Goal: Information Seeking & Learning: Learn about a topic

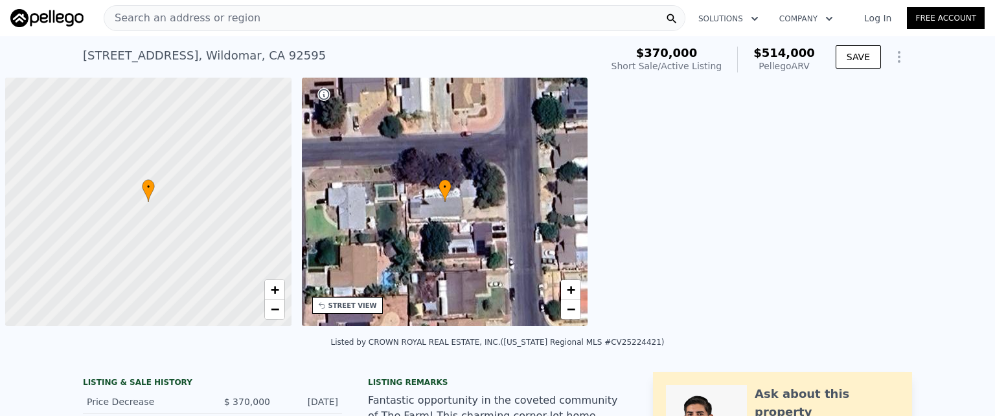
scroll to position [0, 5]
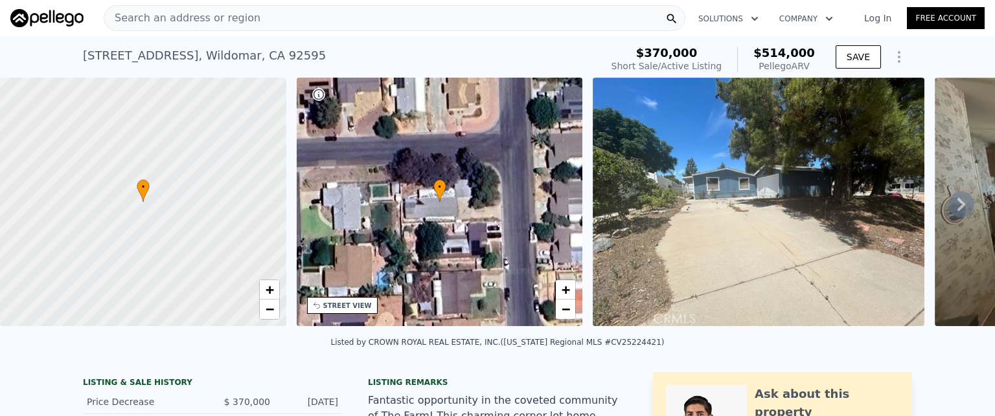
click at [260, 17] on div "Search an address or region" at bounding box center [395, 18] width 582 height 26
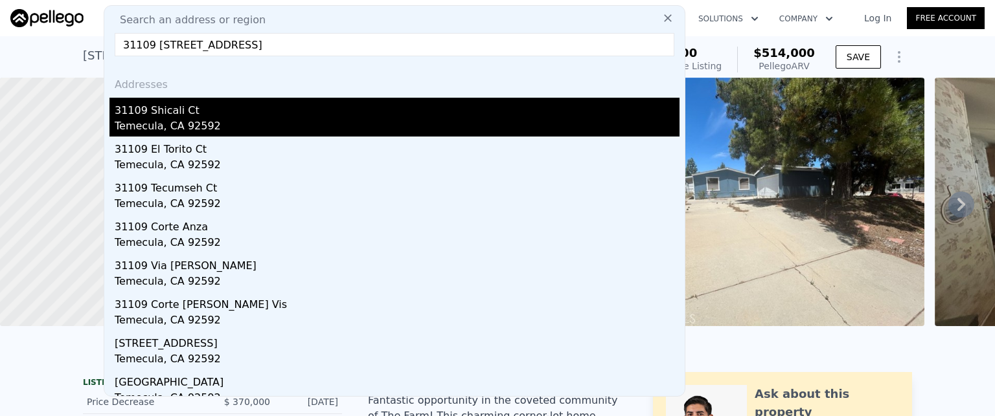
type input "31109 [STREET_ADDRESS]"
click at [155, 126] on div "Temecula, CA 92592" at bounding box center [397, 128] width 565 height 18
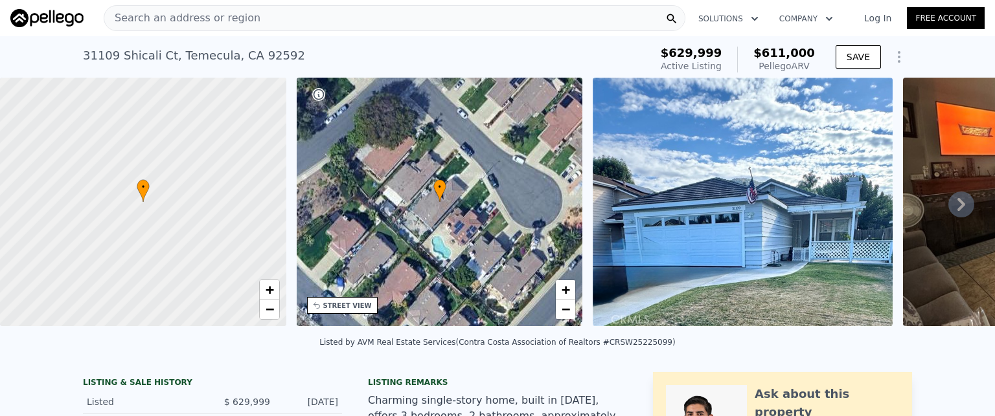
click at [303, 20] on div "Search an address or region" at bounding box center [395, 18] width 582 height 26
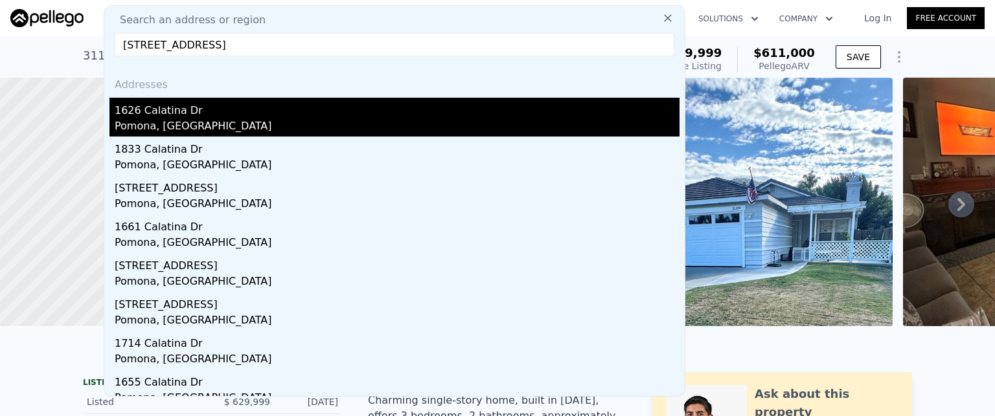
type input "[STREET_ADDRESS]"
click at [163, 125] on div "Pomona, [GEOGRAPHIC_DATA]" at bounding box center [397, 128] width 565 height 18
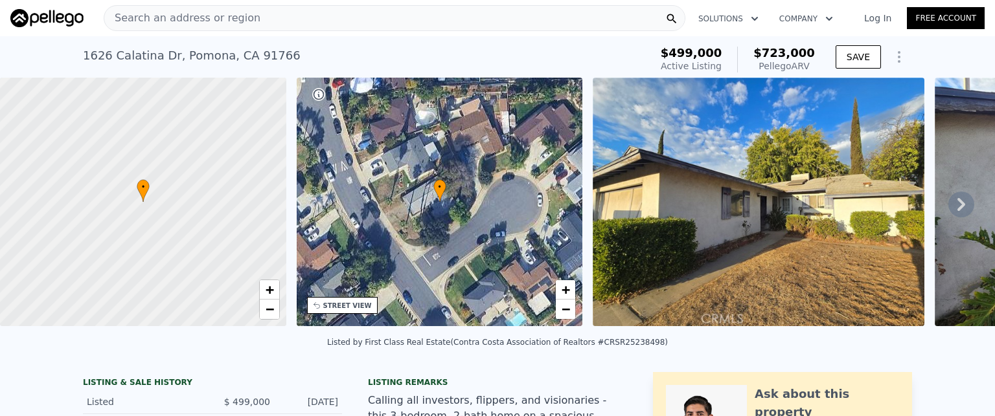
click at [360, 19] on div "Search an address or region" at bounding box center [395, 18] width 582 height 26
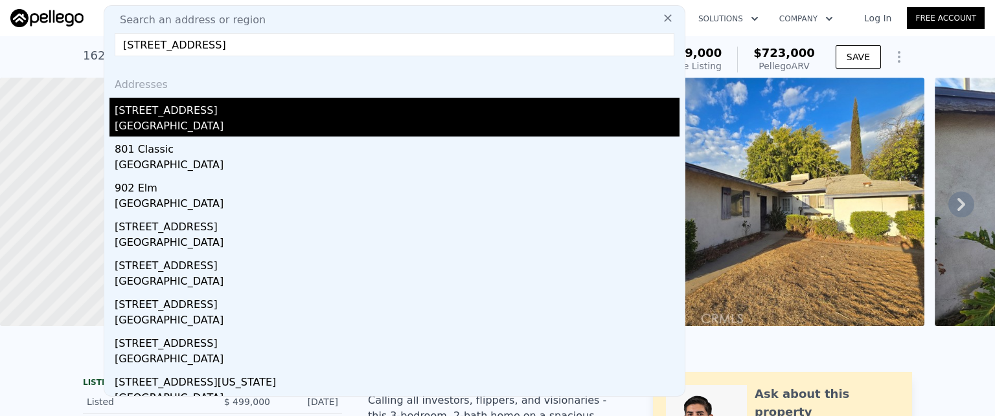
type input "[STREET_ADDRESS]"
click at [150, 117] on div "[STREET_ADDRESS]" at bounding box center [397, 108] width 565 height 21
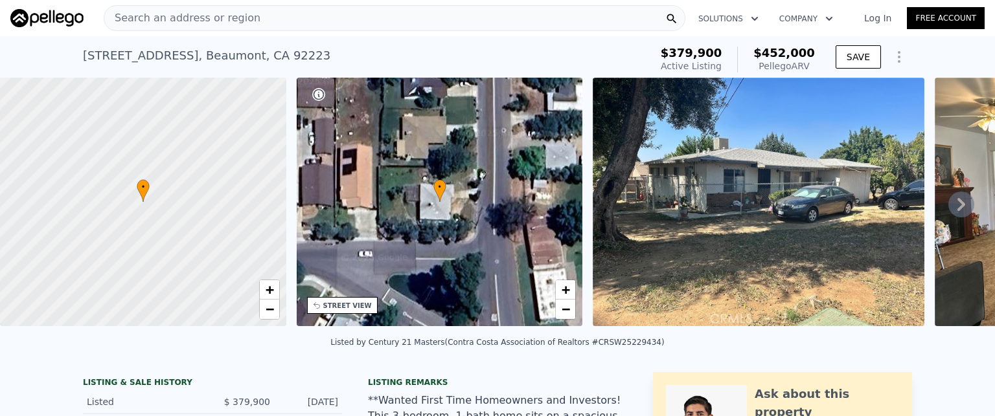
click at [308, 23] on div "Search an address or region" at bounding box center [395, 18] width 582 height 26
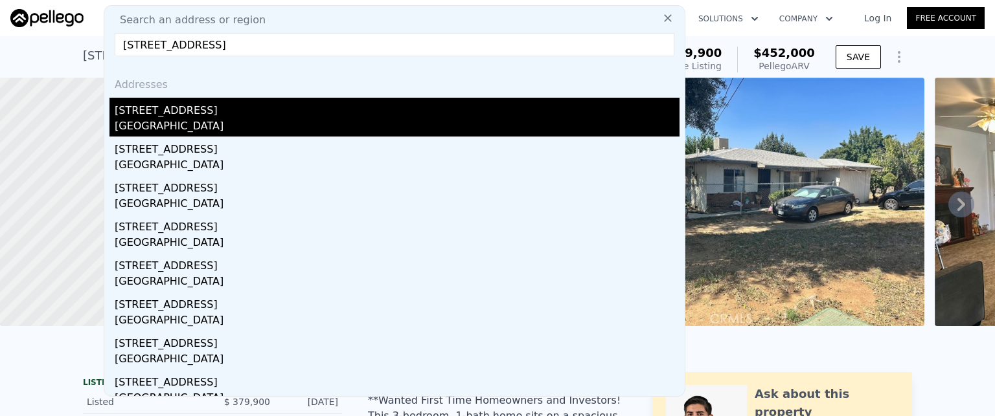
type input "[STREET_ADDRESS]"
click at [161, 120] on div "[GEOGRAPHIC_DATA]" at bounding box center [397, 128] width 565 height 18
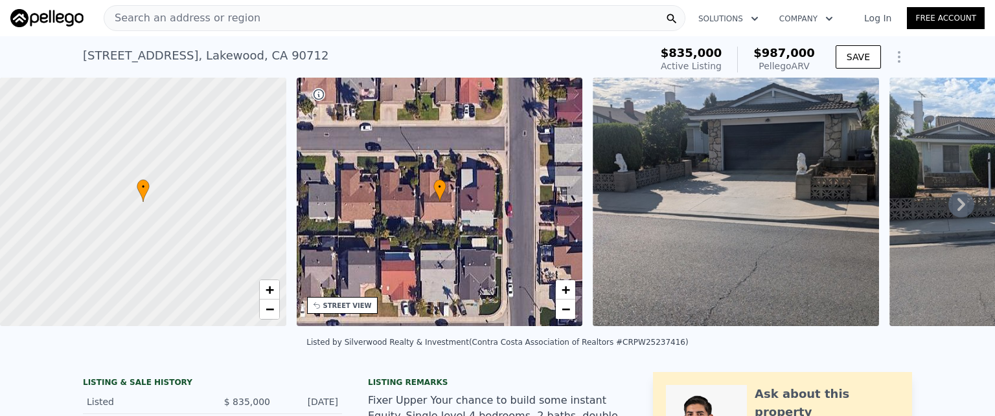
click at [309, 25] on div "Search an address or region" at bounding box center [395, 18] width 582 height 26
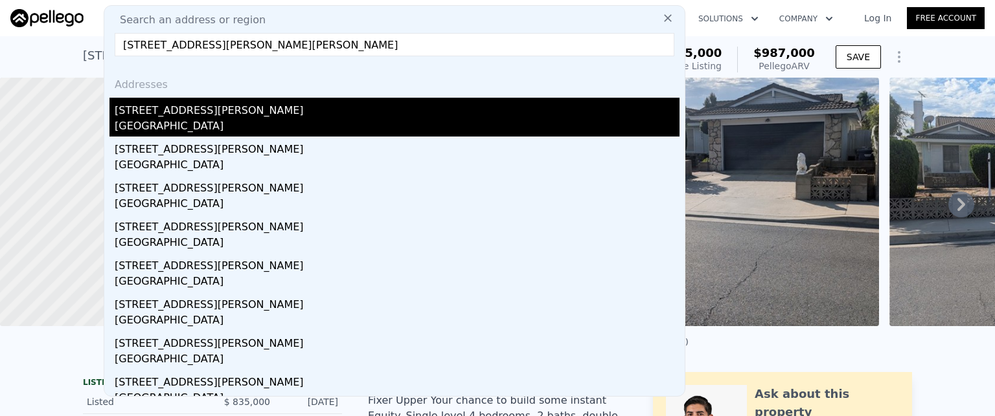
type input "[STREET_ADDRESS][PERSON_NAME][PERSON_NAME]"
click at [155, 119] on div "[GEOGRAPHIC_DATA]" at bounding box center [397, 128] width 565 height 18
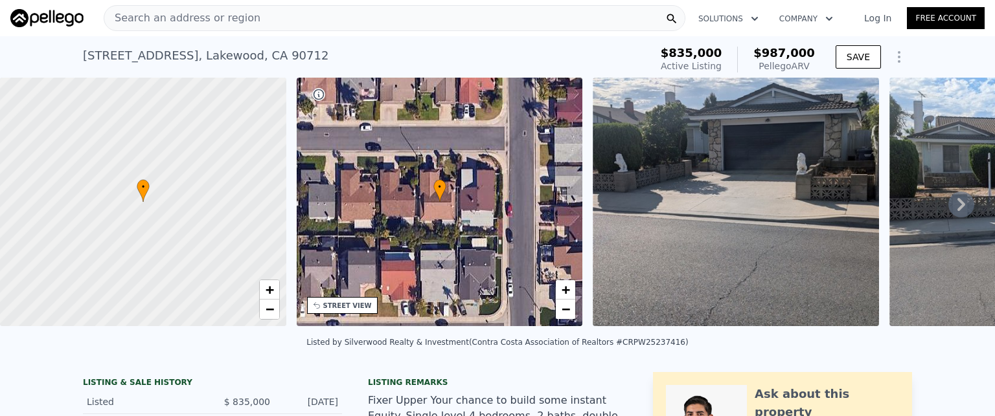
type input "2"
type input "1167"
type input "1802"
type input "4204"
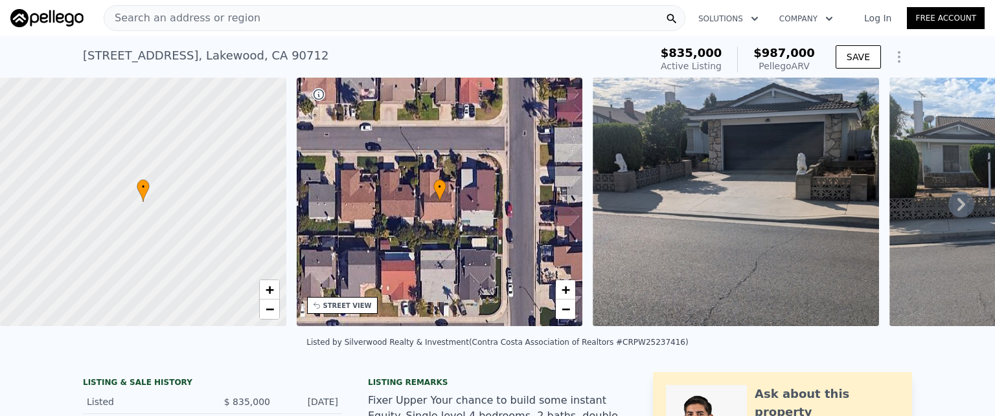
type input "8208"
type input "$ 838,000"
type input "$ 204,171"
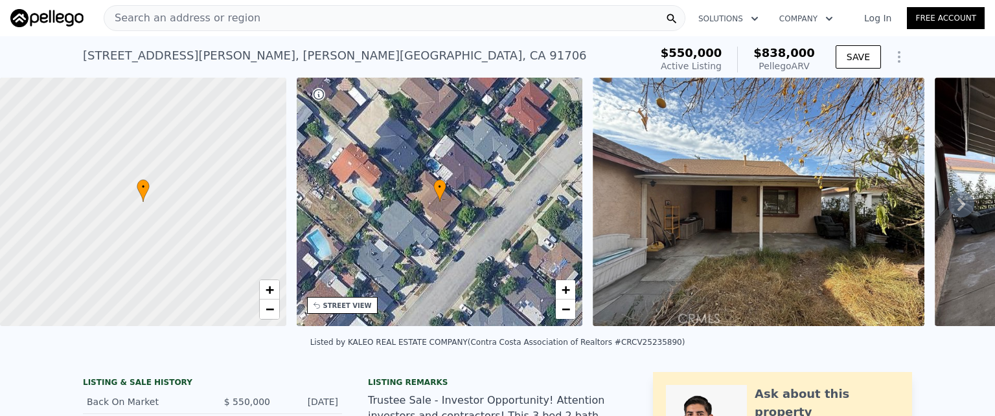
click at [300, 12] on div "Search an address or region" at bounding box center [395, 18] width 582 height 26
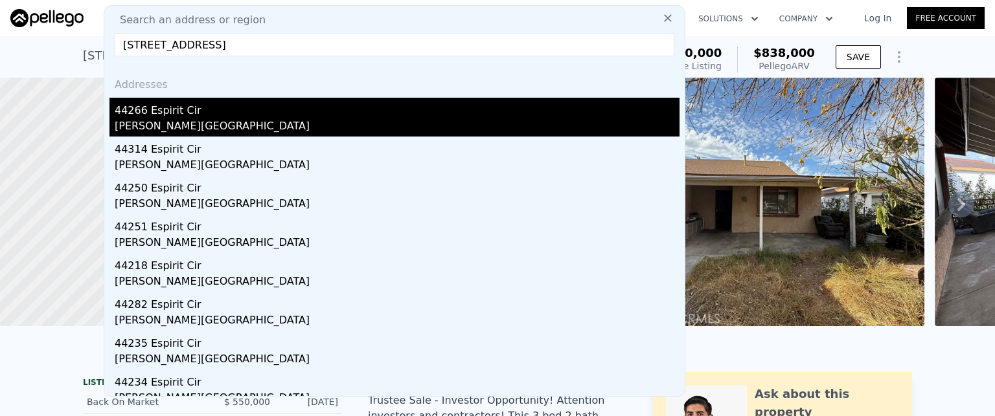
type input "[STREET_ADDRESS]"
click at [188, 117] on div "44266 Espirit Cir" at bounding box center [397, 108] width 565 height 21
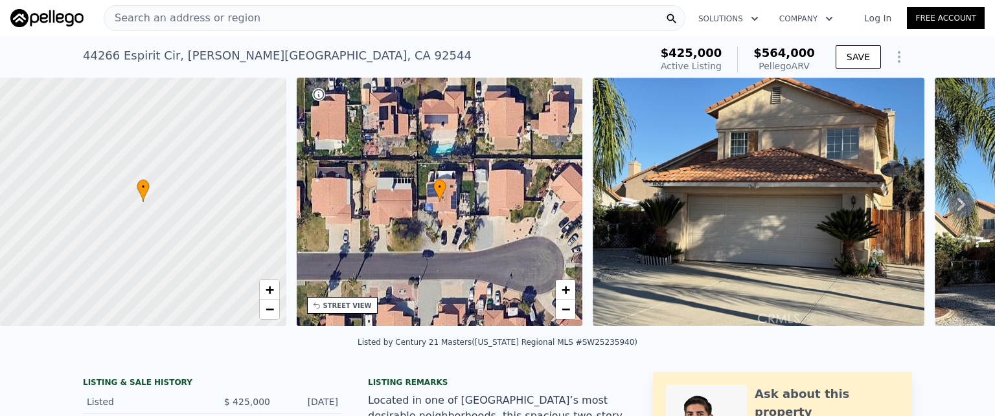
click at [306, 23] on div "Search an address or region" at bounding box center [395, 18] width 582 height 26
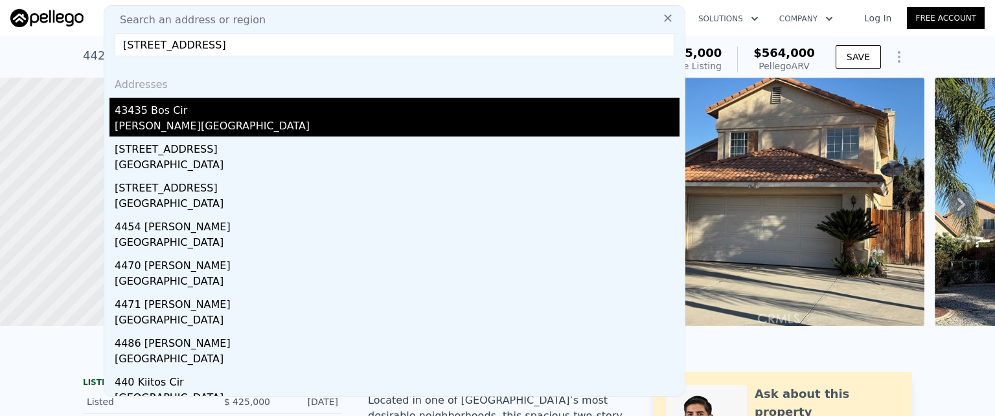
type input "[STREET_ADDRESS]"
click at [158, 116] on div "43435 Bos Cir" at bounding box center [397, 108] width 565 height 21
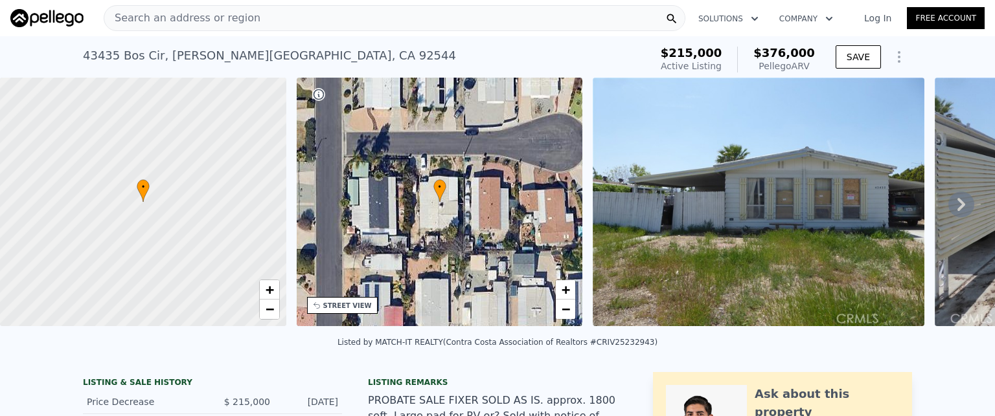
click at [370, 19] on div "Search an address or region" at bounding box center [395, 18] width 582 height 26
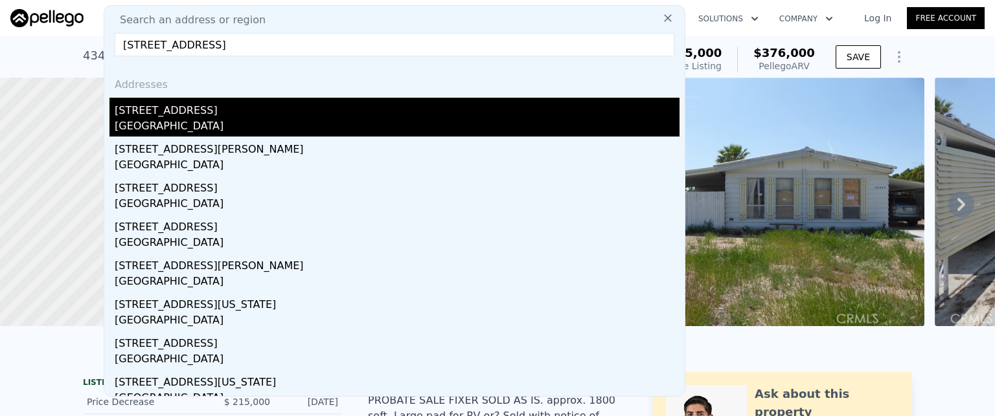
type input "[STREET_ADDRESS]"
click at [205, 120] on div "[GEOGRAPHIC_DATA]" at bounding box center [397, 128] width 565 height 18
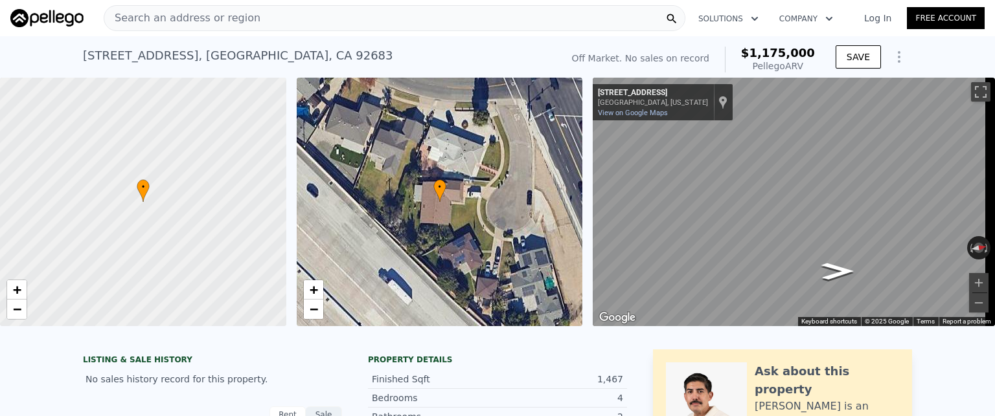
click at [332, 17] on div "Search an address or region" at bounding box center [395, 18] width 582 height 26
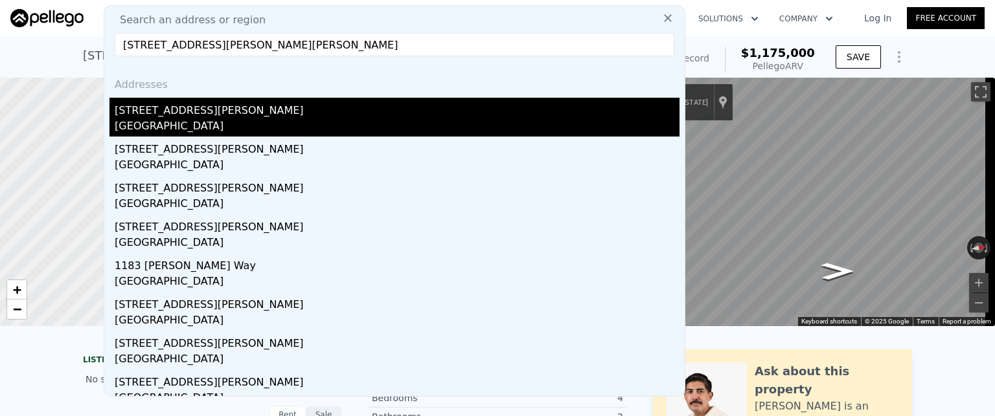
click at [176, 120] on div "[GEOGRAPHIC_DATA]" at bounding box center [397, 128] width 565 height 18
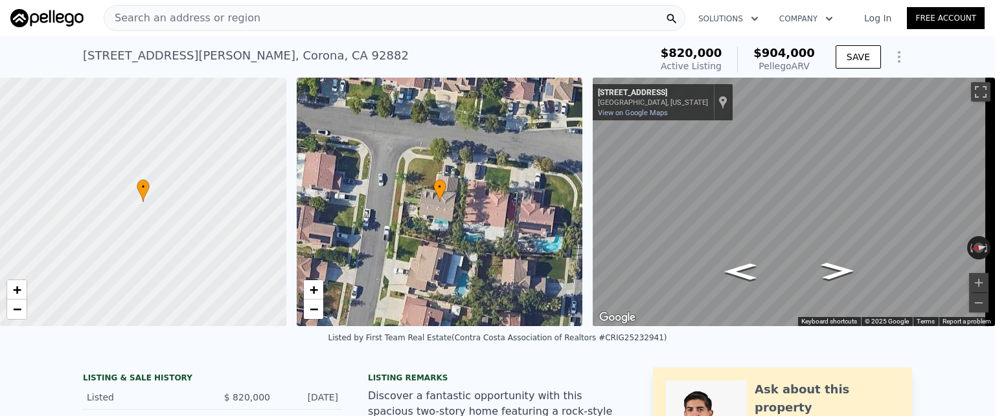
click at [311, 15] on div "Search an address or region" at bounding box center [395, 18] width 582 height 26
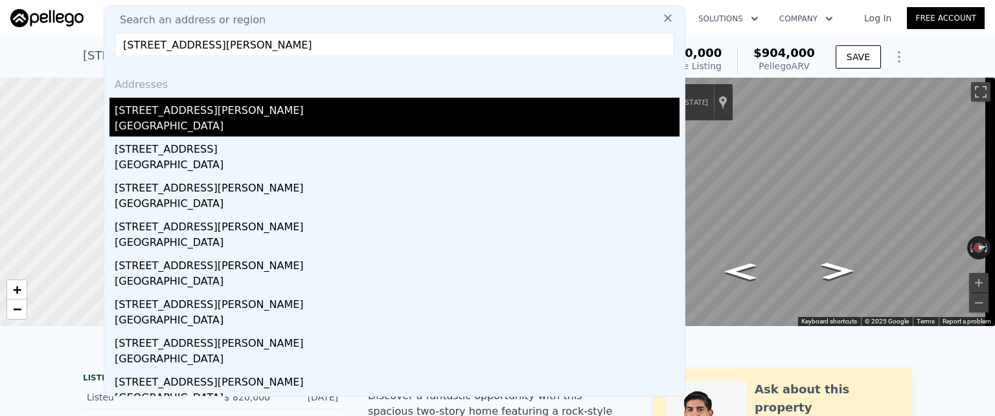
type input "[STREET_ADDRESS][PERSON_NAME]"
click at [166, 125] on div "[GEOGRAPHIC_DATA]" at bounding box center [397, 128] width 565 height 18
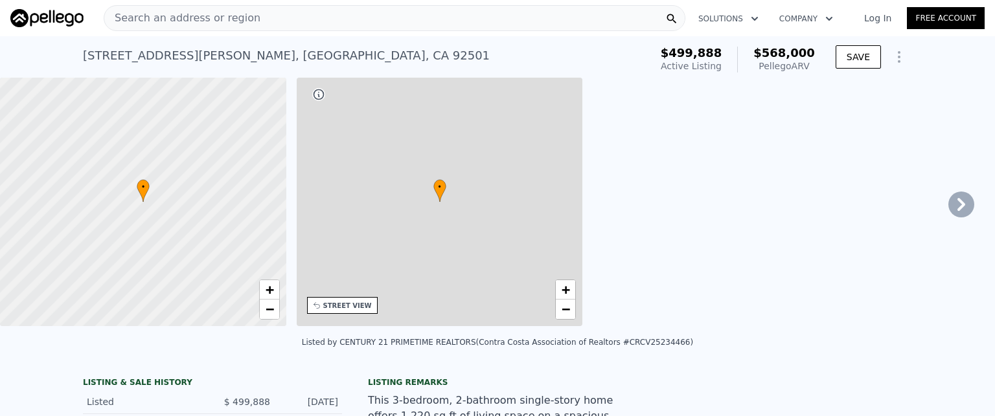
type input "2"
type input "1"
type input "2"
type input "890"
type input "1644"
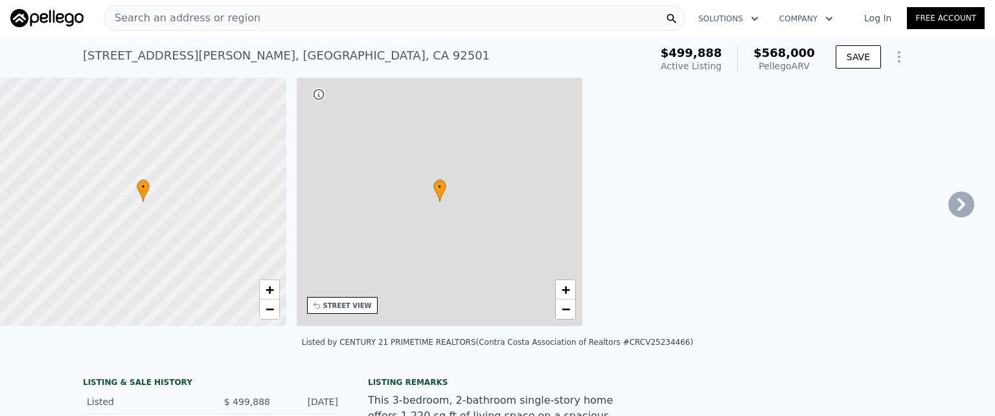
type input "6534"
type input "8276"
type input "$ 568,000"
type input "4"
type input "$ 8,523"
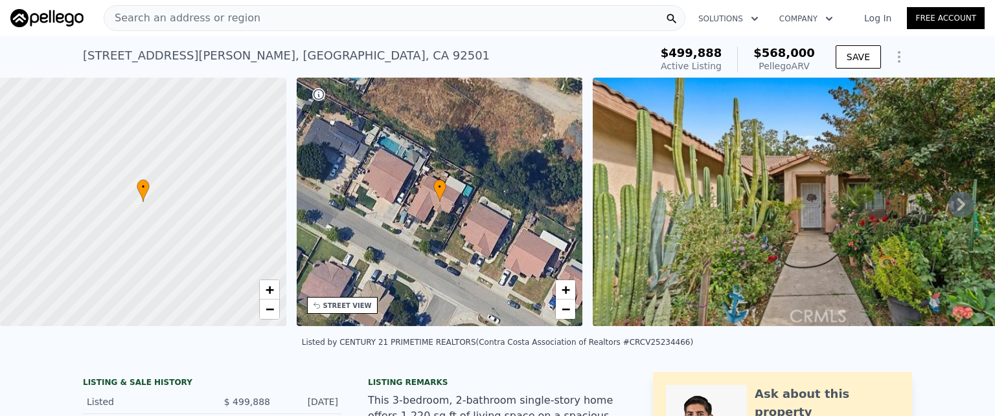
click at [334, 12] on div "Search an address or region" at bounding box center [395, 18] width 582 height 26
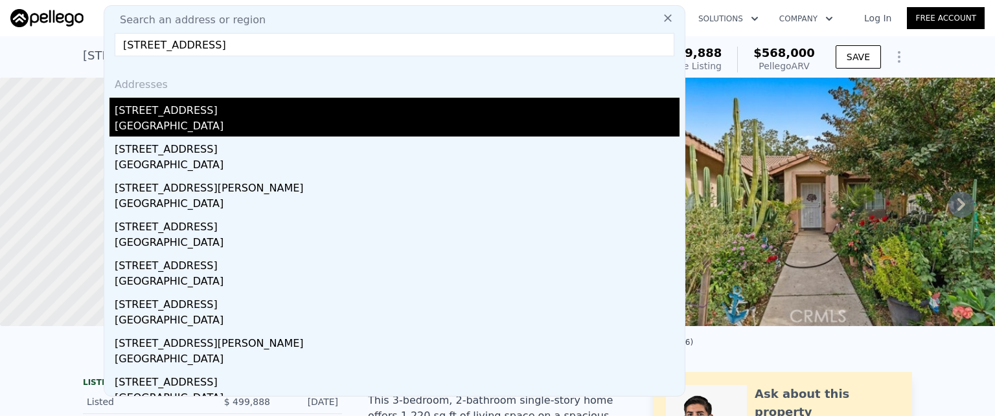
type input "[STREET_ADDRESS]"
click at [169, 122] on div "[GEOGRAPHIC_DATA]" at bounding box center [397, 128] width 565 height 18
click at [169, 122] on div at bounding box center [143, 202] width 343 height 299
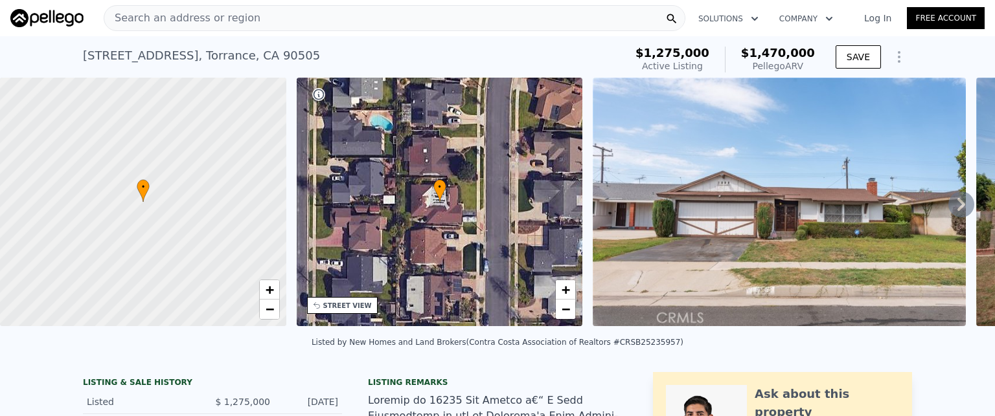
click at [422, 16] on div "Search an address or region" at bounding box center [395, 18] width 582 height 26
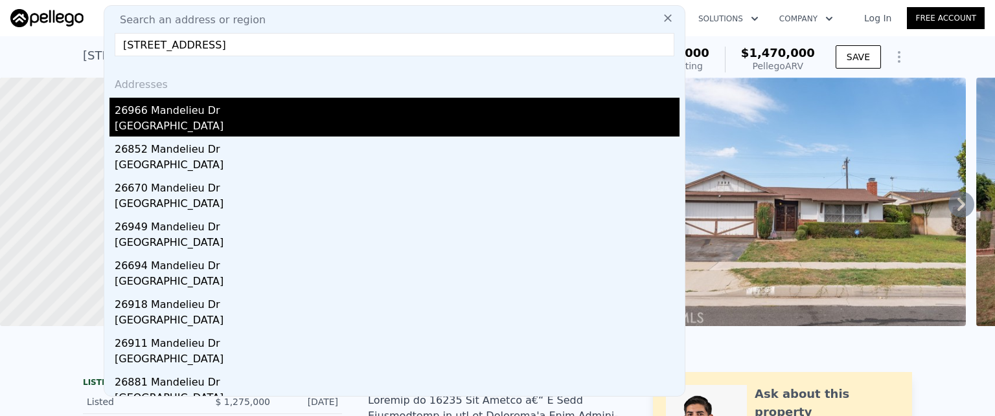
type input "[STREET_ADDRESS]"
click at [181, 106] on div "26966 Mandelieu Dr" at bounding box center [397, 108] width 565 height 21
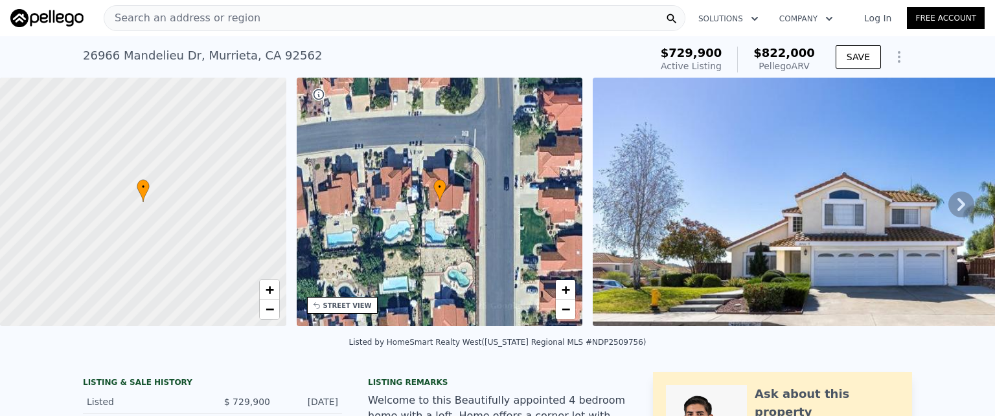
click at [316, 16] on div "Search an address or region" at bounding box center [395, 18] width 582 height 26
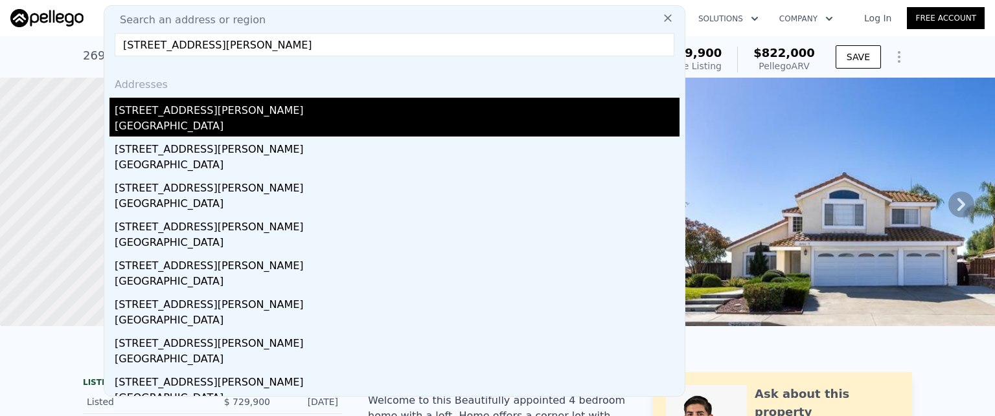
type input "[STREET_ADDRESS][PERSON_NAME]"
click at [145, 119] on div "[GEOGRAPHIC_DATA]" at bounding box center [397, 128] width 565 height 18
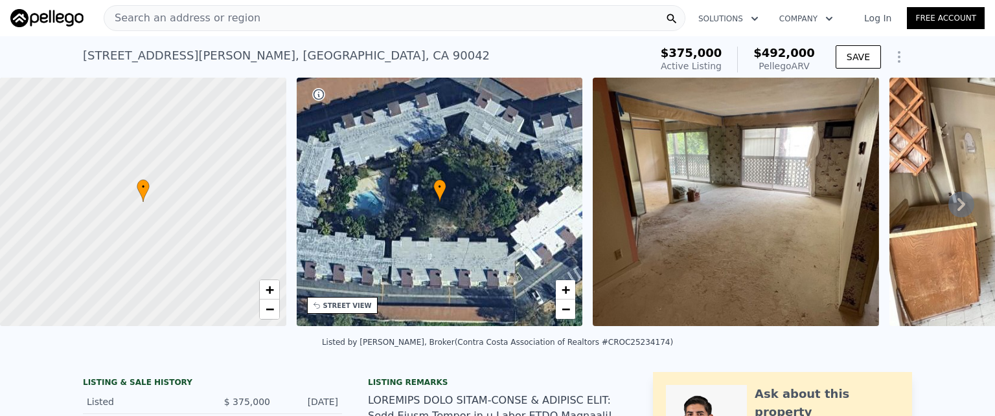
click at [361, 15] on div "Search an address or region" at bounding box center [395, 18] width 582 height 26
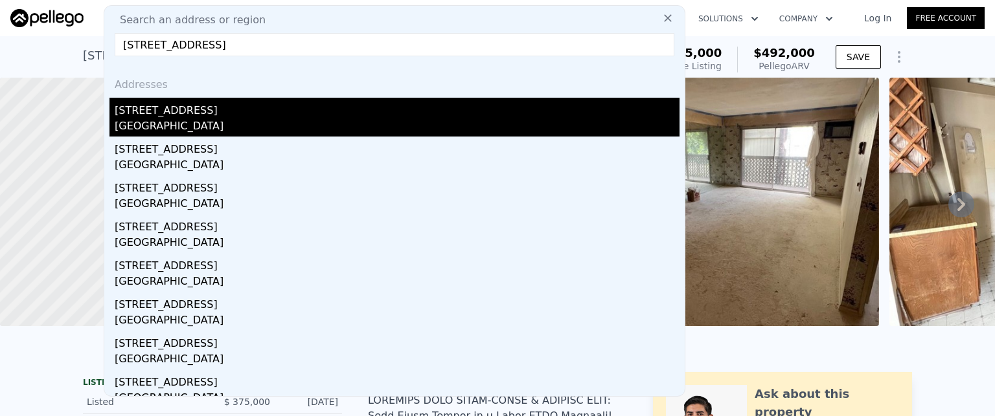
type input "[STREET_ADDRESS]"
click at [188, 100] on div "[STREET_ADDRESS]" at bounding box center [397, 108] width 565 height 21
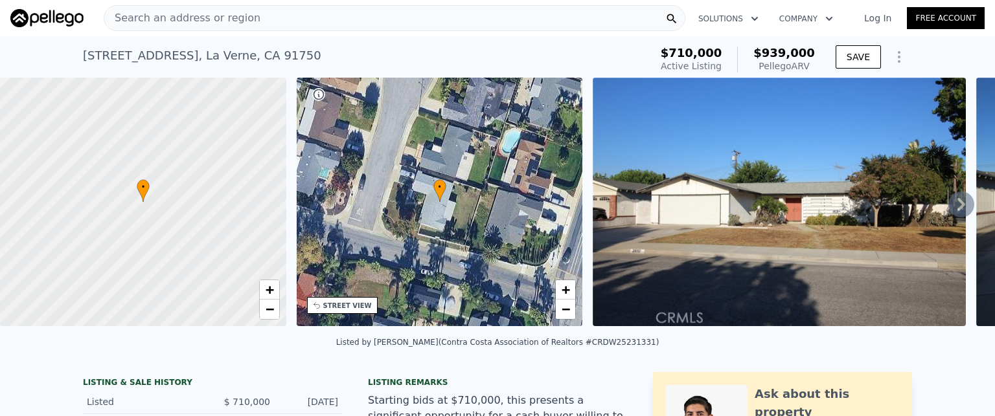
click at [339, 28] on div "Search an address or region" at bounding box center [395, 18] width 582 height 26
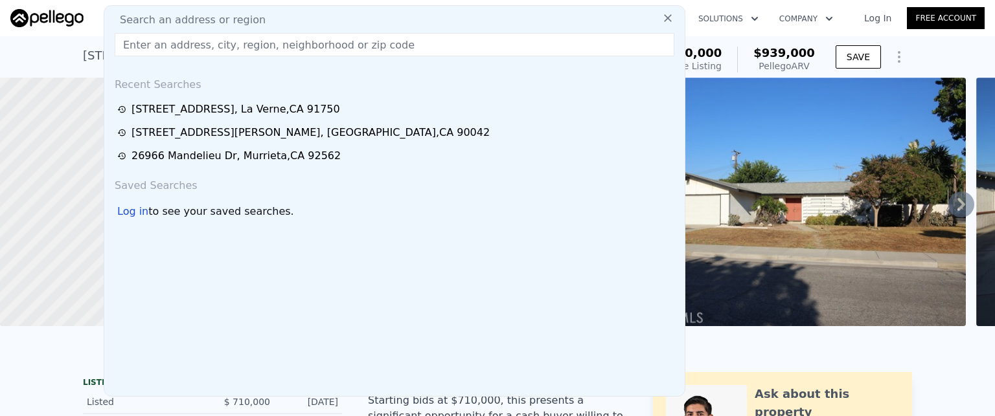
click at [339, 28] on div "Search an address or region Recent Searches [STREET_ADDRESS][GEOGRAPHIC_DATA][S…" at bounding box center [395, 201] width 582 height 392
click at [249, 47] on input "text" at bounding box center [395, 44] width 560 height 23
paste input "[STREET_ADDRESS][PERSON_NAME]"
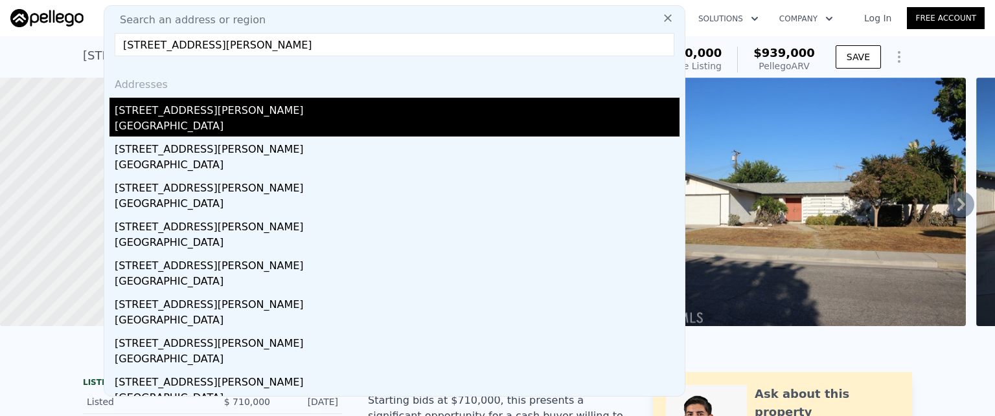
type input "[STREET_ADDRESS][PERSON_NAME]"
click at [124, 126] on div "[GEOGRAPHIC_DATA]" at bounding box center [397, 128] width 565 height 18
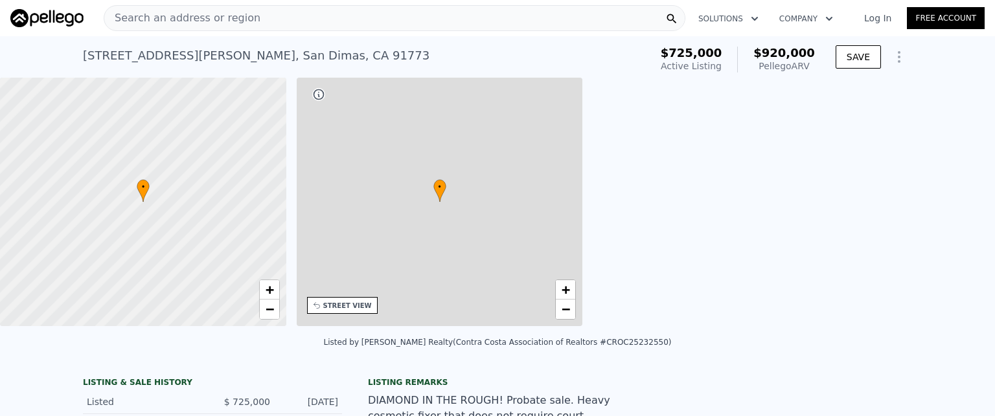
type input "2"
type input "1121"
type input "1654"
type input "6132"
type input "9354"
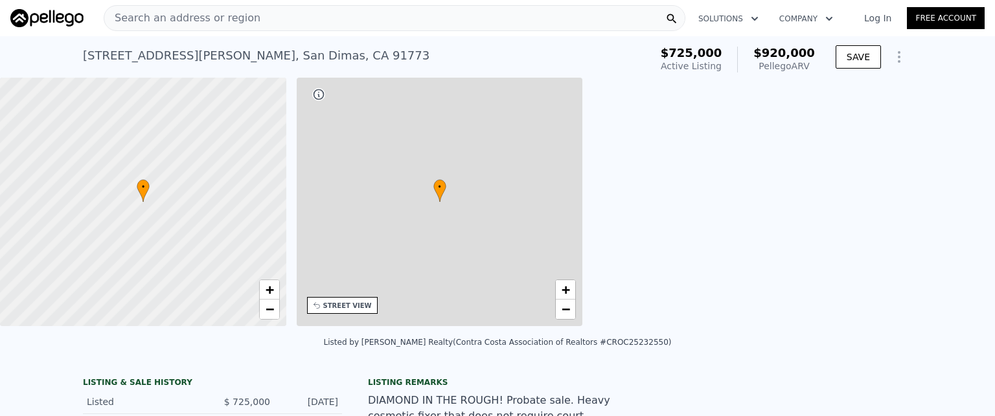
type input "$ 920,000"
type input "$ 95,658"
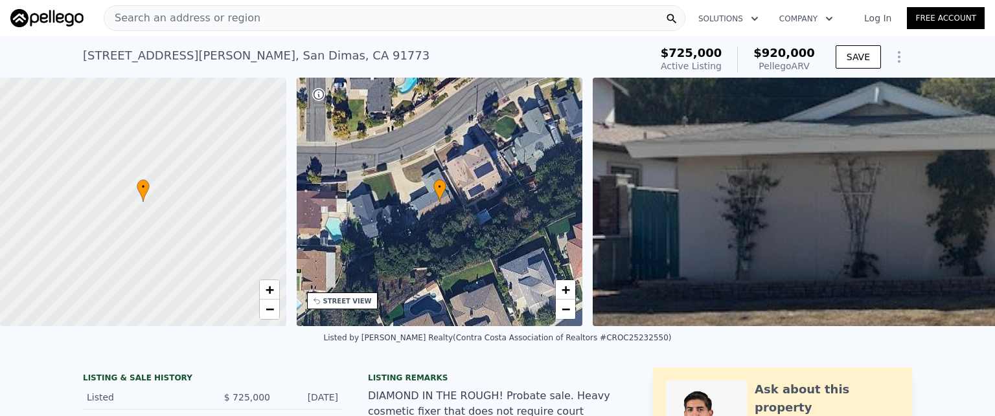
click at [365, 9] on div "Search an address or region" at bounding box center [395, 18] width 582 height 26
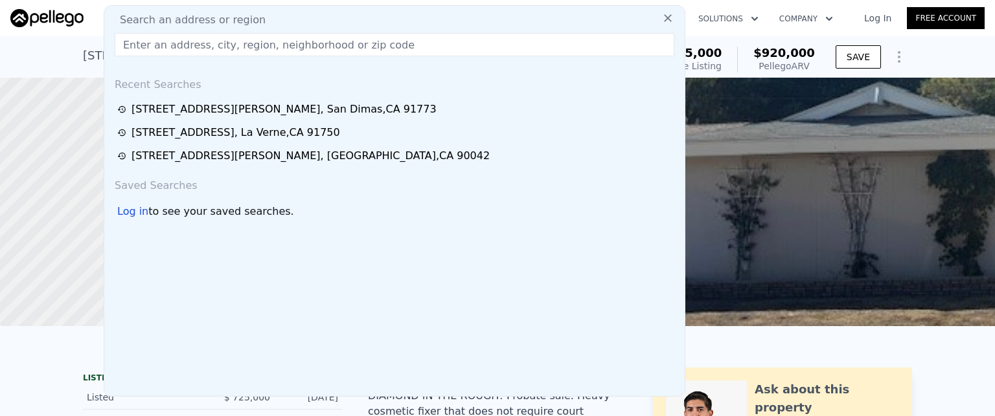
type input "[STREET_ADDRESS][PERSON_NAME][PERSON_NAME]"
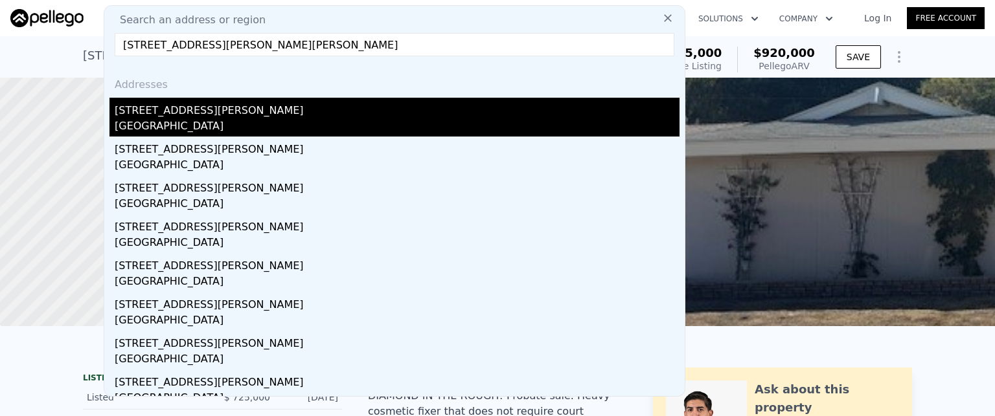
click at [181, 128] on div "[GEOGRAPHIC_DATA]" at bounding box center [397, 128] width 565 height 18
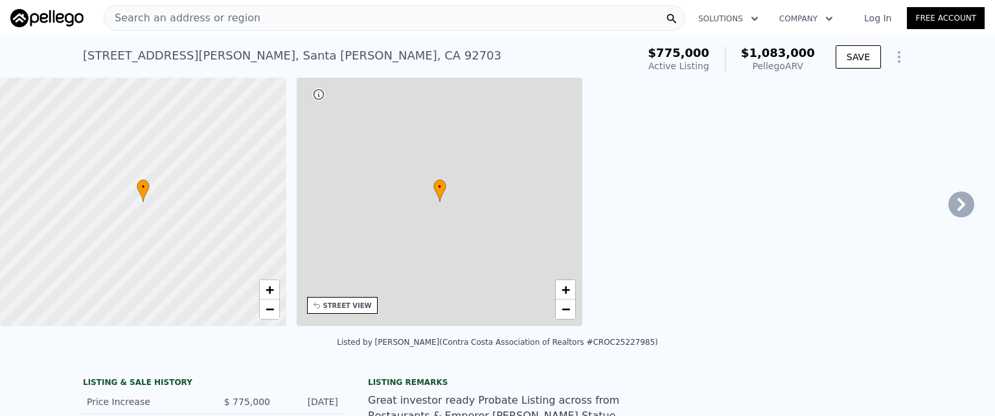
type input "2"
type input "3"
type input "1213"
type input "1734"
type input "6193"
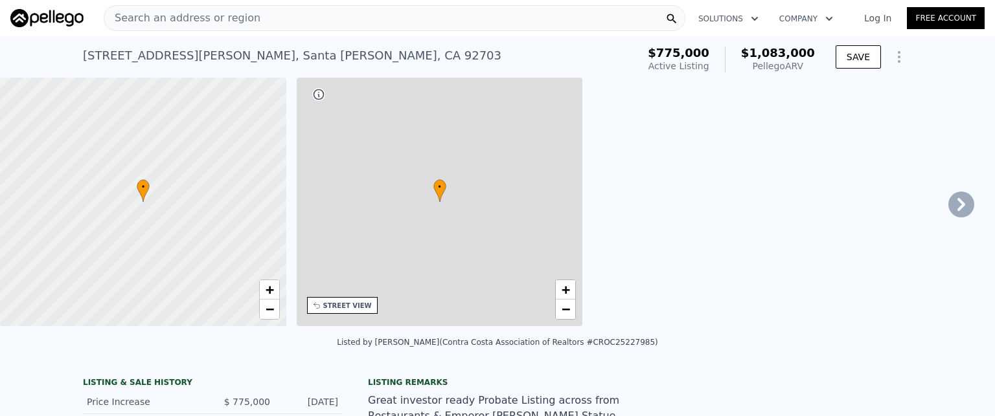
type input "7665"
type input "$ 1,083,000"
type input "$ 196,669"
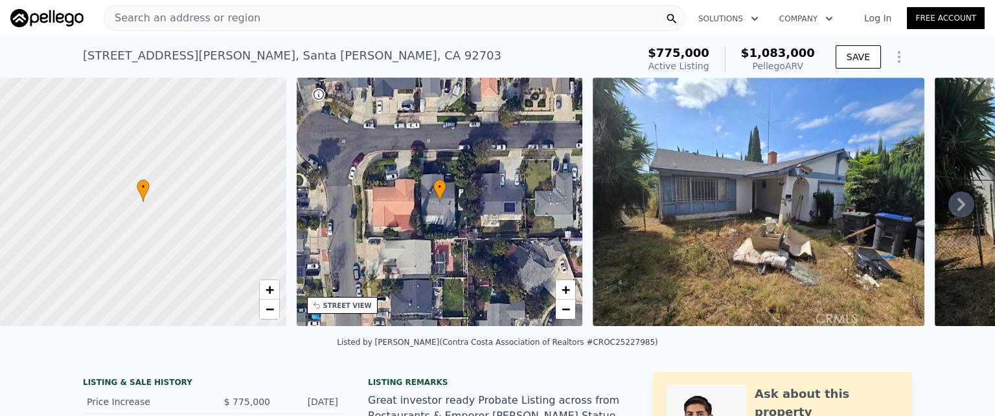
click at [360, 19] on div "Search an address or region" at bounding box center [395, 18] width 582 height 26
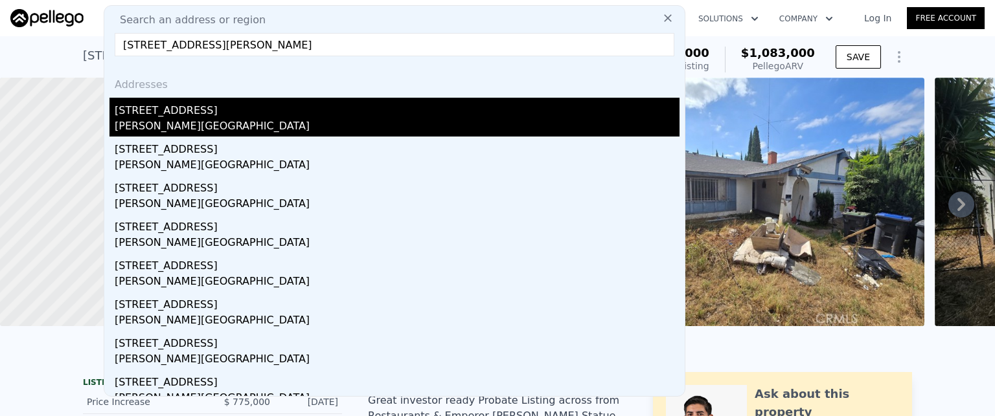
type input "[STREET_ADDRESS][PERSON_NAME]"
click at [159, 115] on div "[STREET_ADDRESS]" at bounding box center [397, 108] width 565 height 21
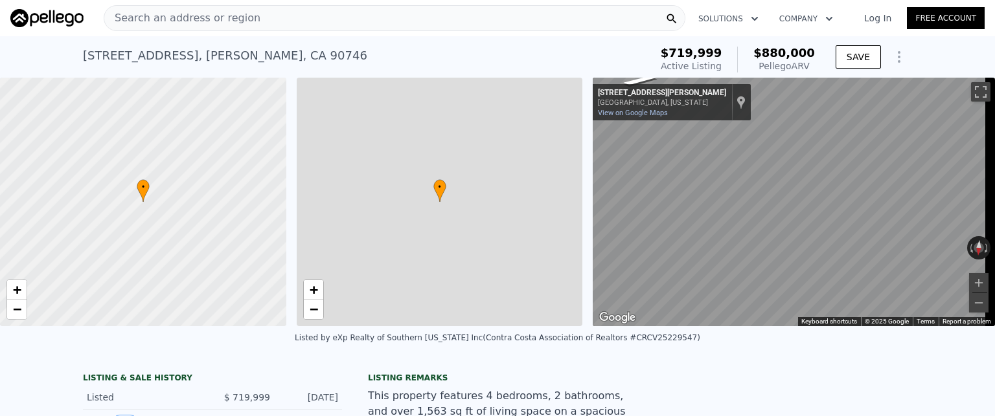
type input "6"
type input "1"
type input "1148"
type input "1971"
type input "3740"
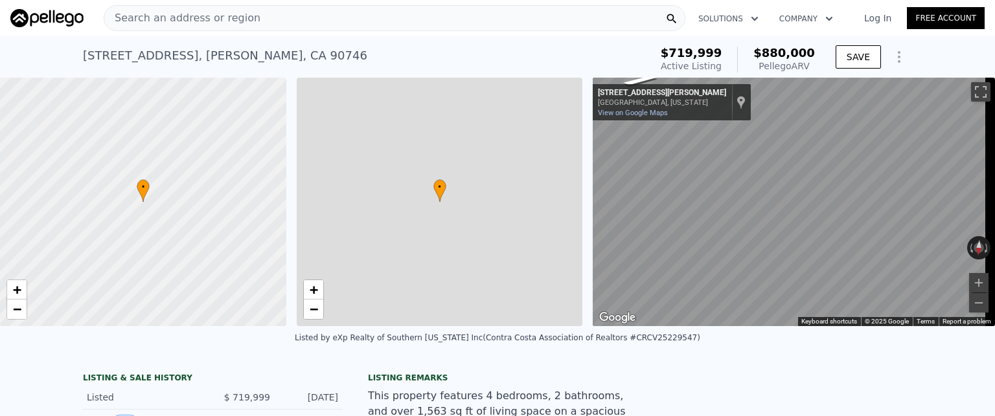
type input "7932"
type input "$ 880,000"
type input "$ 61,765"
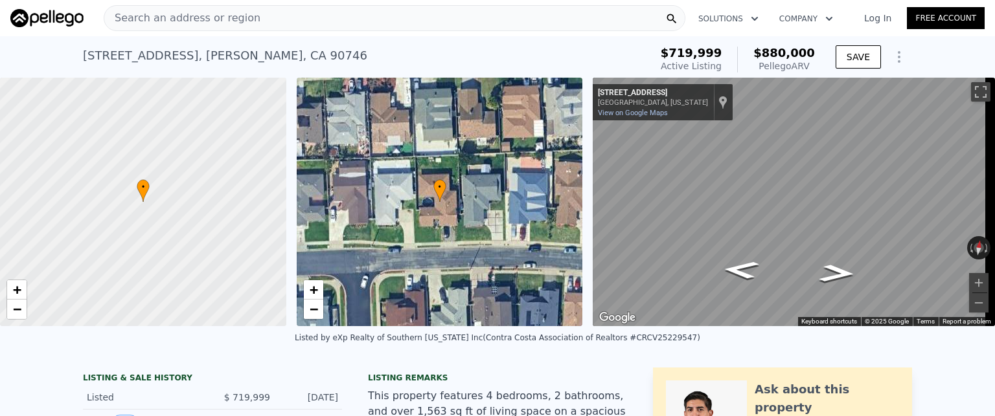
scroll to position [3, 0]
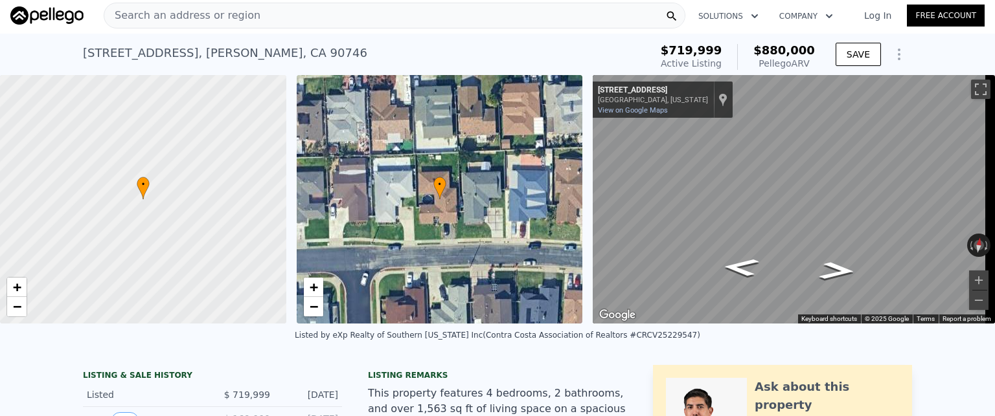
click at [326, 25] on div "Search an address or region" at bounding box center [395, 16] width 582 height 26
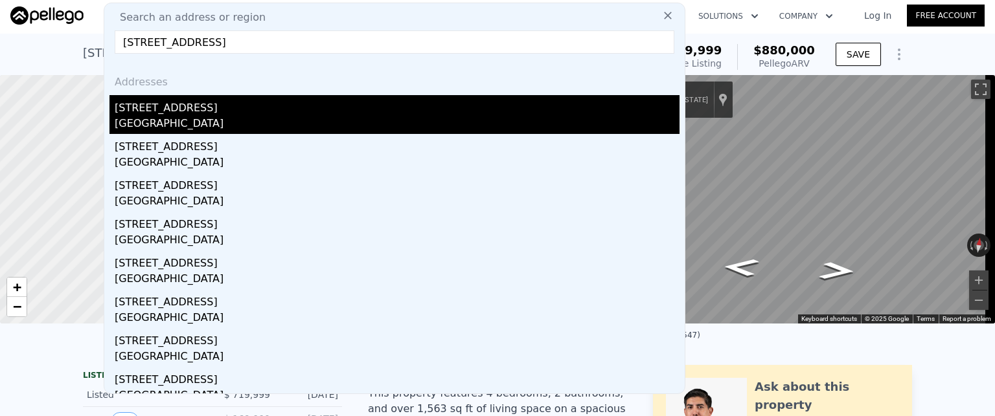
type input "[STREET_ADDRESS]"
click at [148, 116] on div "[GEOGRAPHIC_DATA]" at bounding box center [397, 125] width 565 height 18
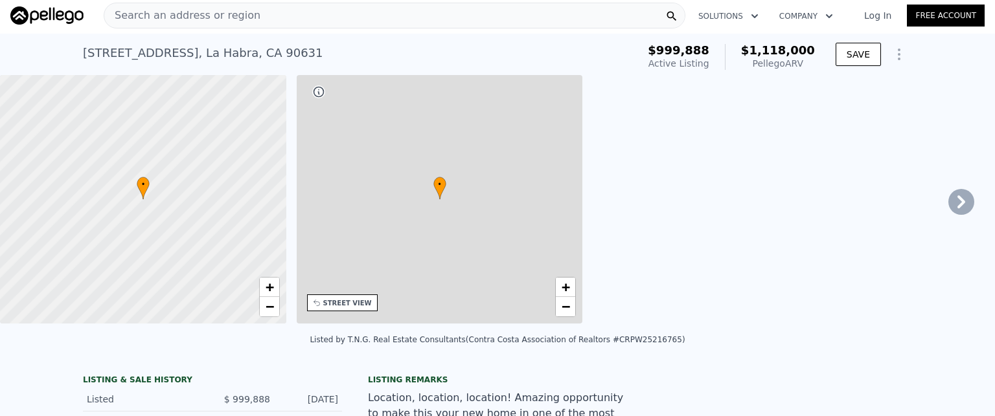
type input "4"
type input "1373"
type input "2636"
type input "5490"
type input "11000"
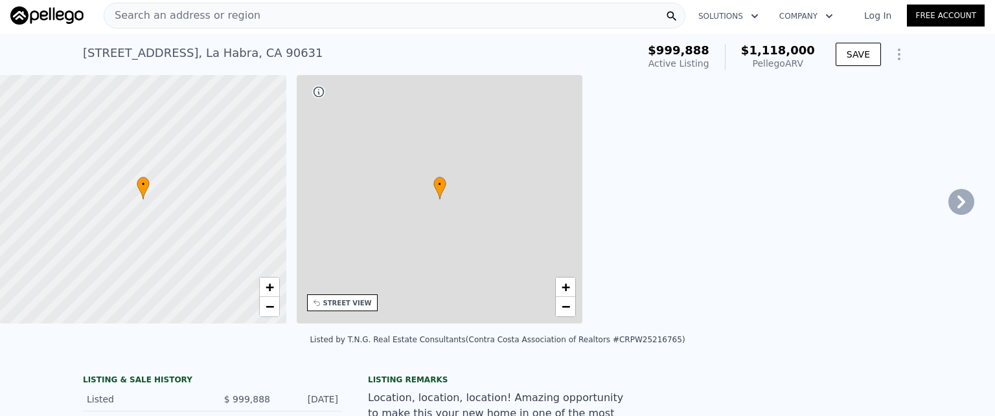
type input "$ 1,118,000"
type input "7"
type input "-$ 20,133"
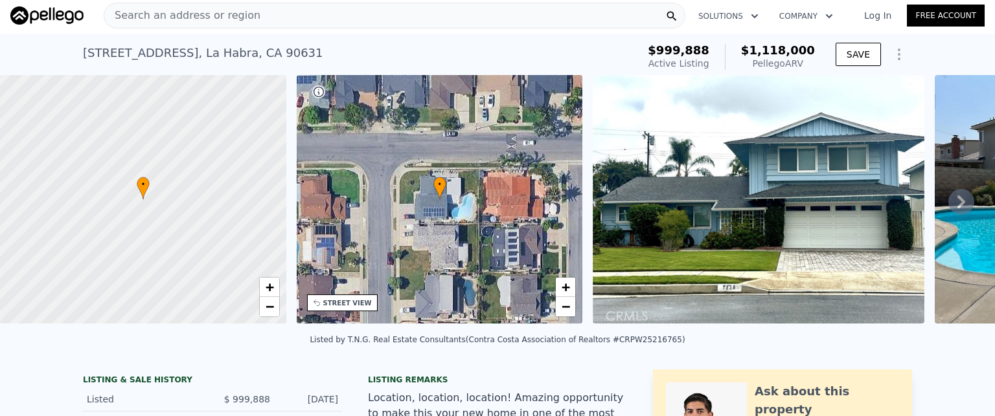
click at [310, 16] on div "Search an address or region" at bounding box center [395, 16] width 582 height 26
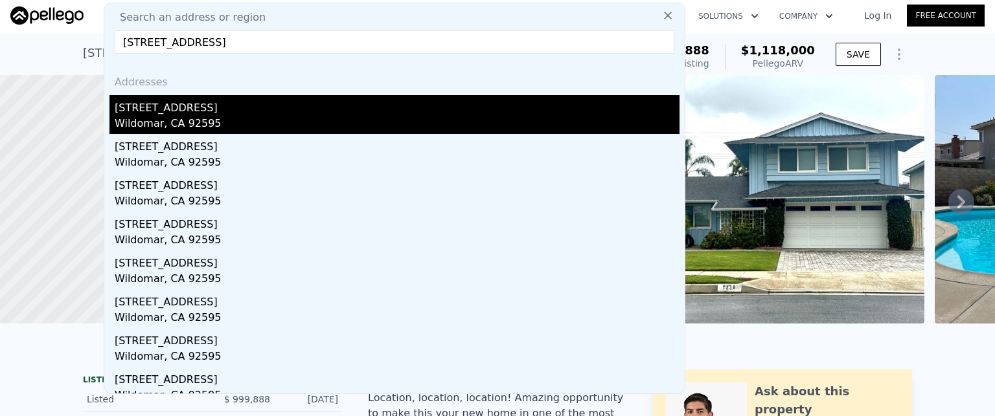
type input "[STREET_ADDRESS]"
click at [170, 108] on div "[STREET_ADDRESS]" at bounding box center [397, 105] width 565 height 21
type input "2"
type input "1536"
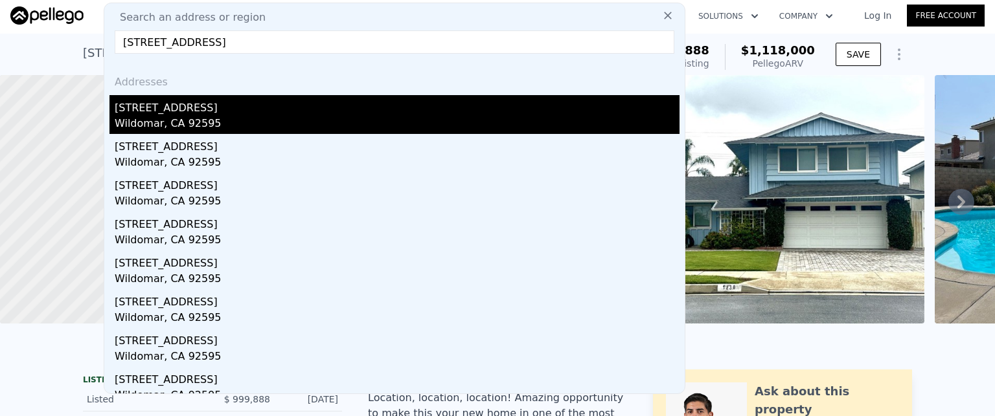
type input "1997"
type input "6970"
type input "9148"
type input "$ 514,000"
type input "4"
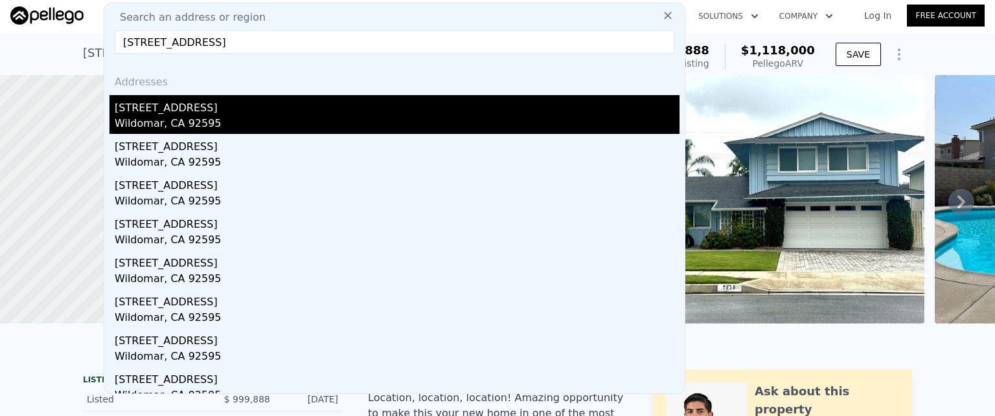
type input "$ 94,096"
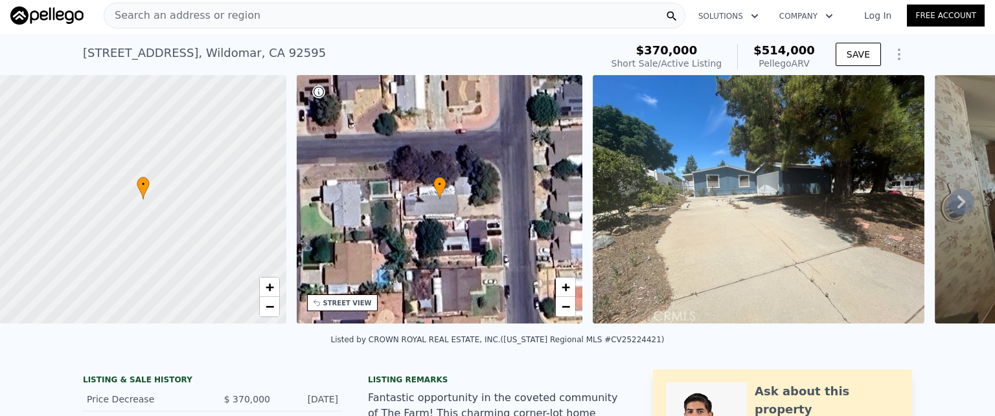
click at [351, 19] on div "Search an address or region" at bounding box center [395, 16] width 582 height 26
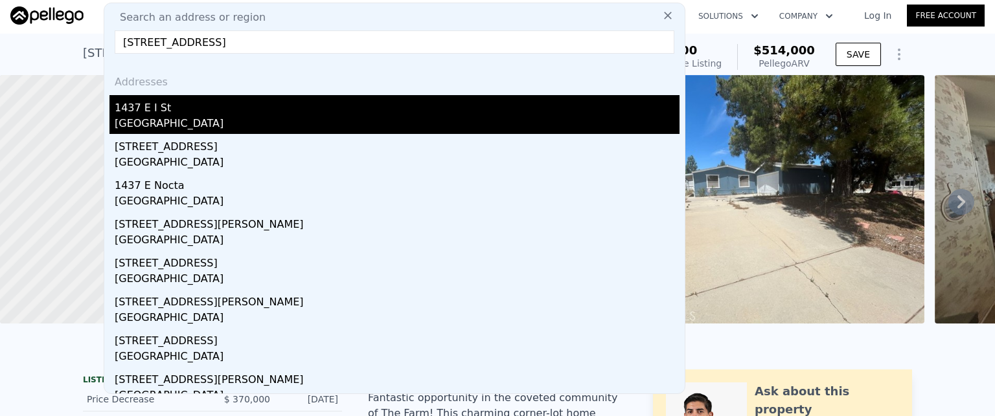
type input "[STREET_ADDRESS]"
click at [150, 119] on div "[GEOGRAPHIC_DATA]" at bounding box center [397, 125] width 565 height 18
